Goal: Navigation & Orientation: Find specific page/section

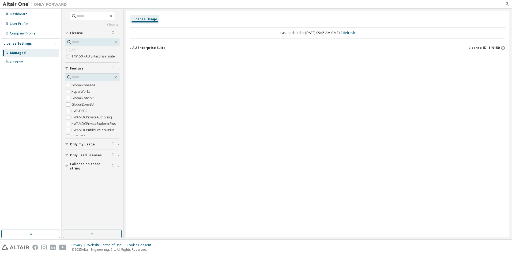
click at [21, 53] on div "Managed" at bounding box center [18, 53] width 16 height 4
click at [16, 14] on div "Dashboard" at bounding box center [19, 14] width 18 height 4
